Goal: Transaction & Acquisition: Obtain resource

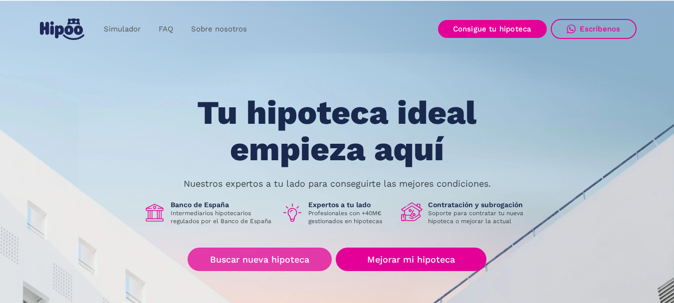
drag, startPoint x: 0, startPoint y: 0, endPoint x: 271, endPoint y: 260, distance: 375.4
click at [271, 260] on link "Buscar nueva hipoteca" at bounding box center [260, 258] width 144 height 23
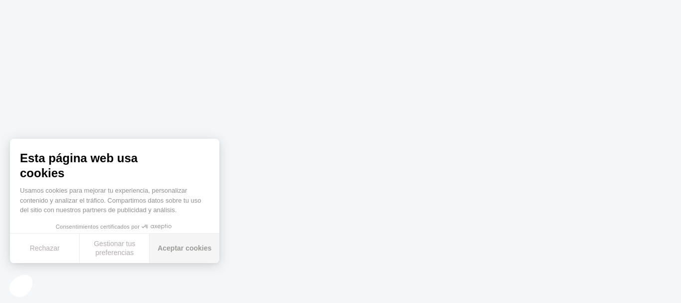
click at [173, 250] on button "Aceptar cookies" at bounding box center [185, 247] width 70 height 29
